Goal: Obtain resource: Download file/media

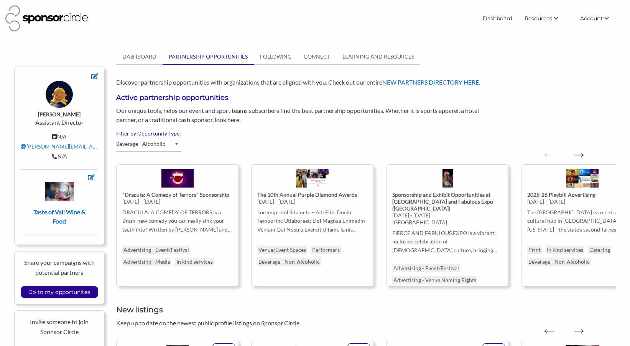
select select "Beverage - Alcoholic"
click at [81, 295] on input "Go to my opportunites" at bounding box center [59, 292] width 69 height 11
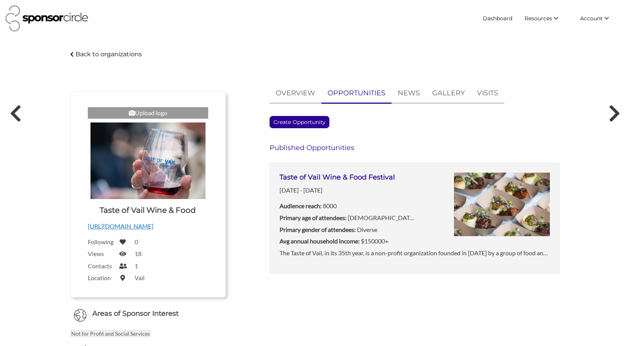
click at [440, 248] on p "The Taste of Vail, in its 35th year, is a non-profit organization founded in [D…" at bounding box center [414, 253] width 270 height 10
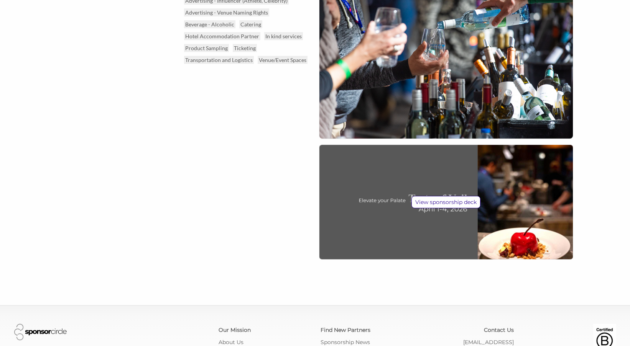
scroll to position [561, 0]
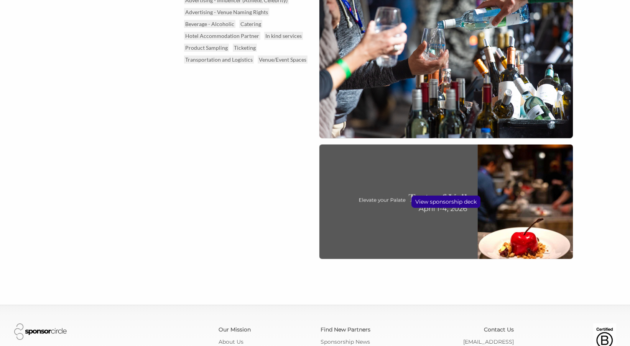
click at [442, 204] on p "View sponsorship deck" at bounding box center [446, 201] width 68 height 11
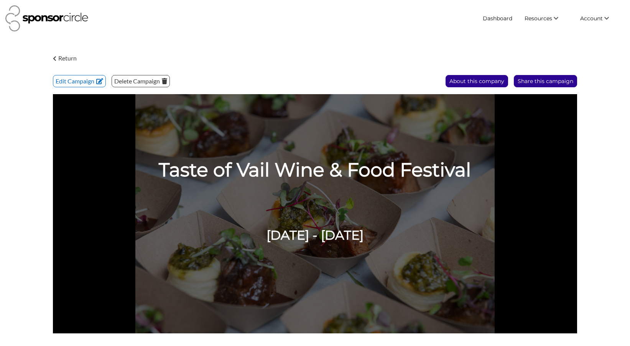
scroll to position [0, 0]
click at [502, 21] on link "Dashboard" at bounding box center [497, 18] width 42 height 14
